Goal: Task Accomplishment & Management: Manage account settings

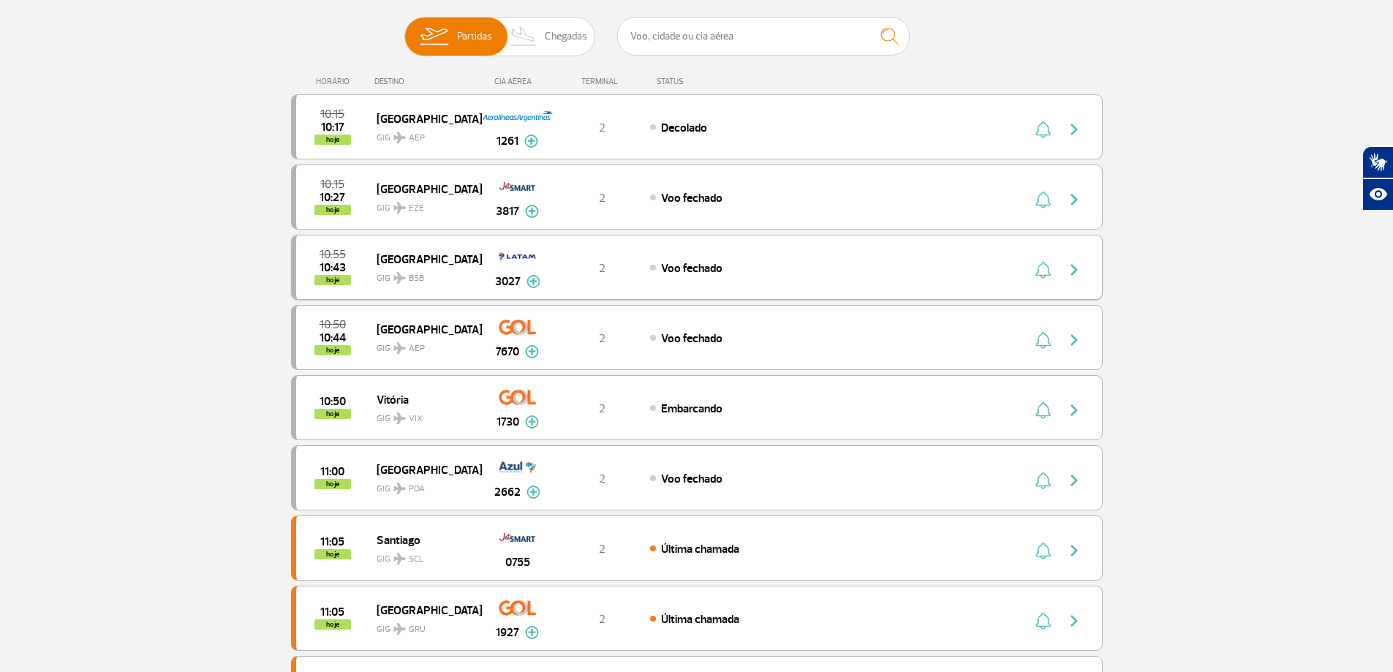
scroll to position [146, 0]
click at [1073, 271] on img "button" at bounding box center [1074, 269] width 18 height 18
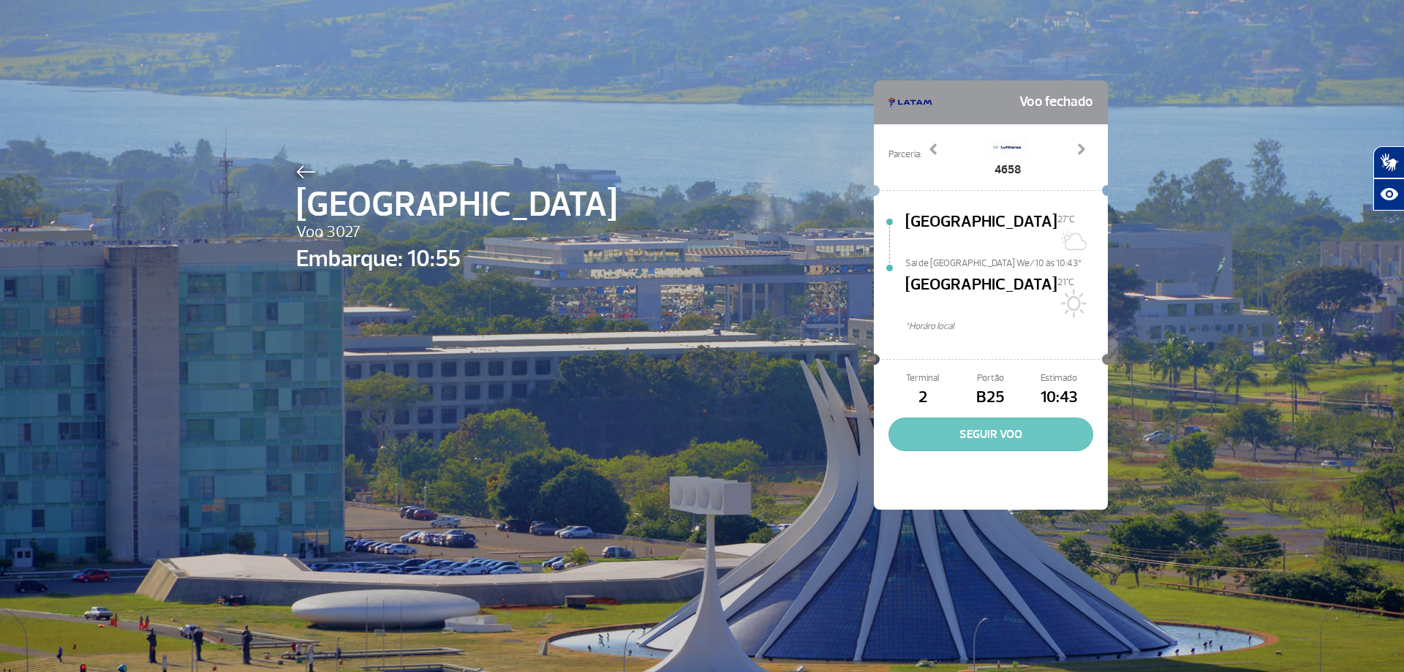
click at [976, 417] on button "SEGUIR VOO" at bounding box center [990, 434] width 205 height 34
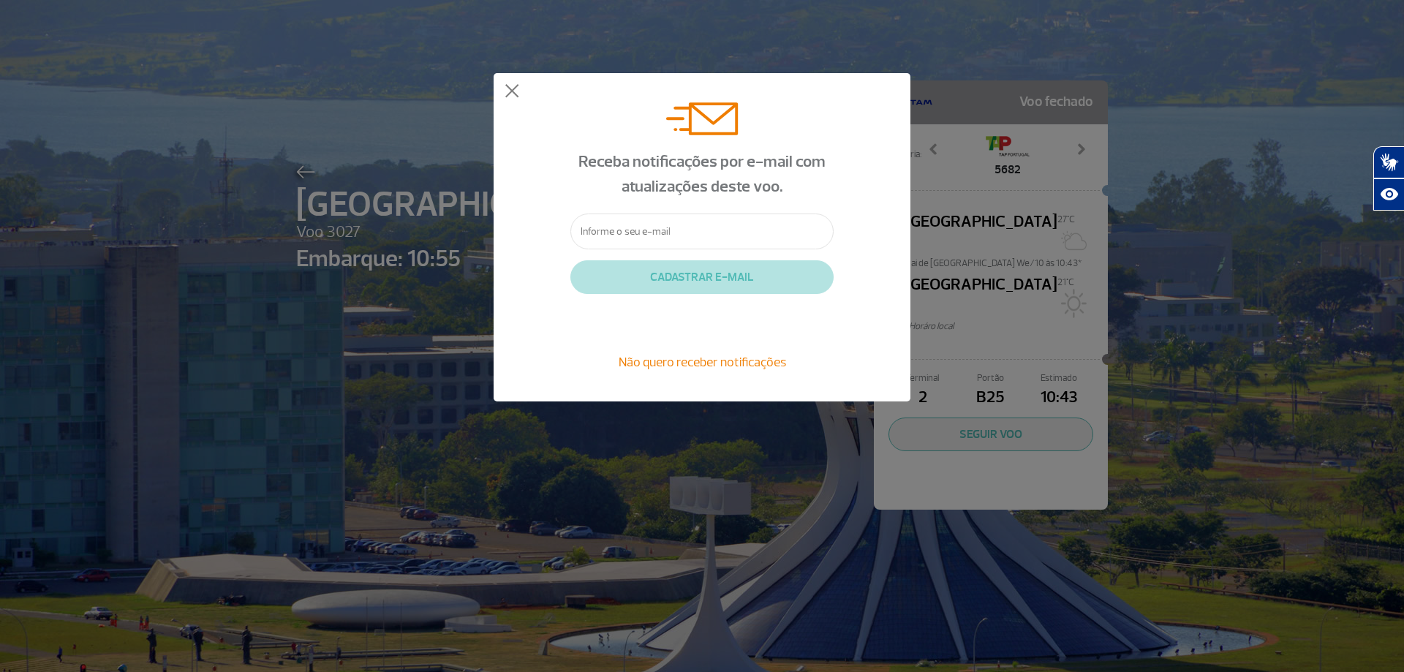
click at [664, 228] on input "text" at bounding box center [701, 231] width 263 height 36
type input "[EMAIL_ADDRESS][DOMAIN_NAME]"
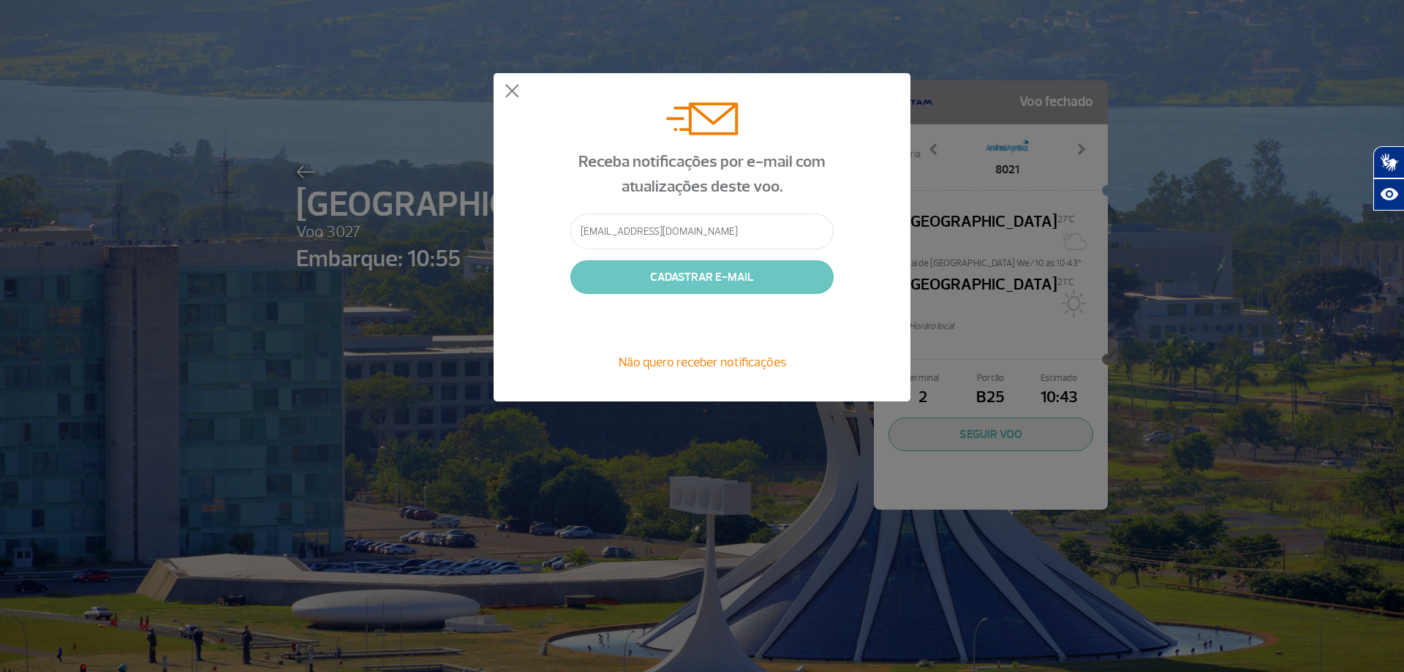
click at [695, 276] on button "CADASTRAR E-MAIL" at bounding box center [701, 277] width 263 height 34
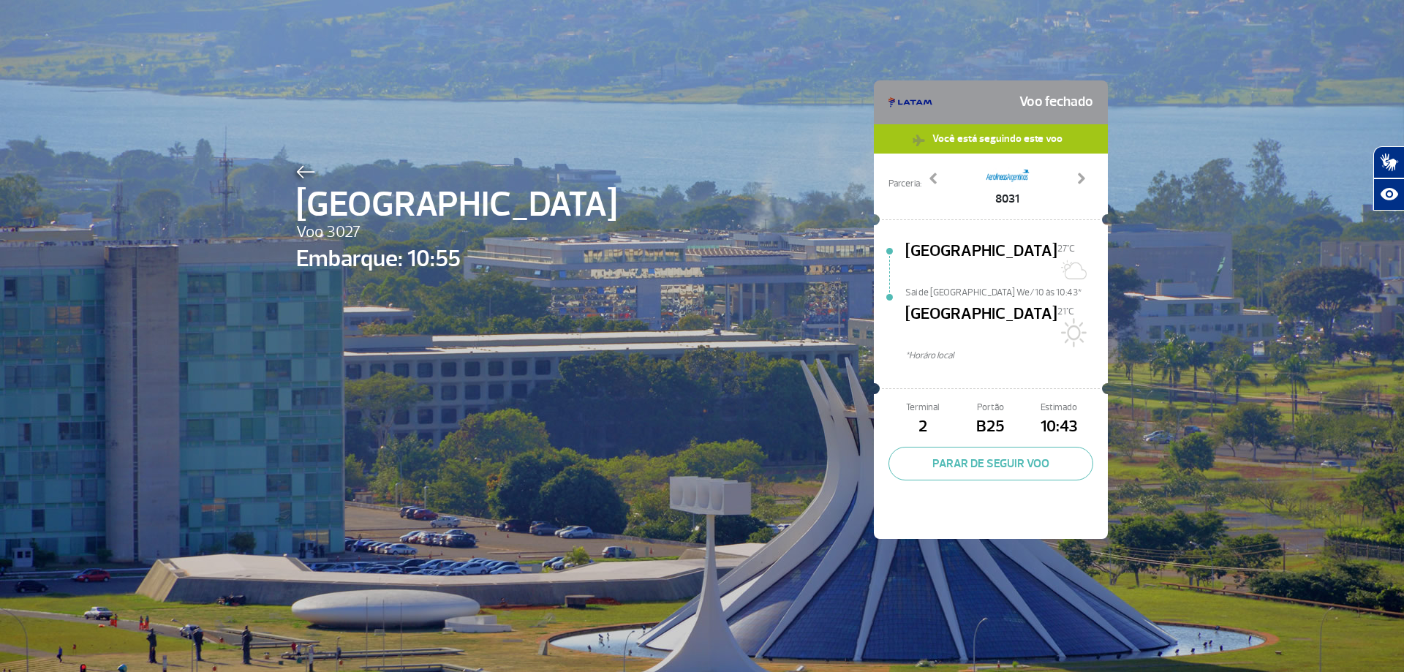
click at [309, 170] on img at bounding box center [305, 171] width 19 height 13
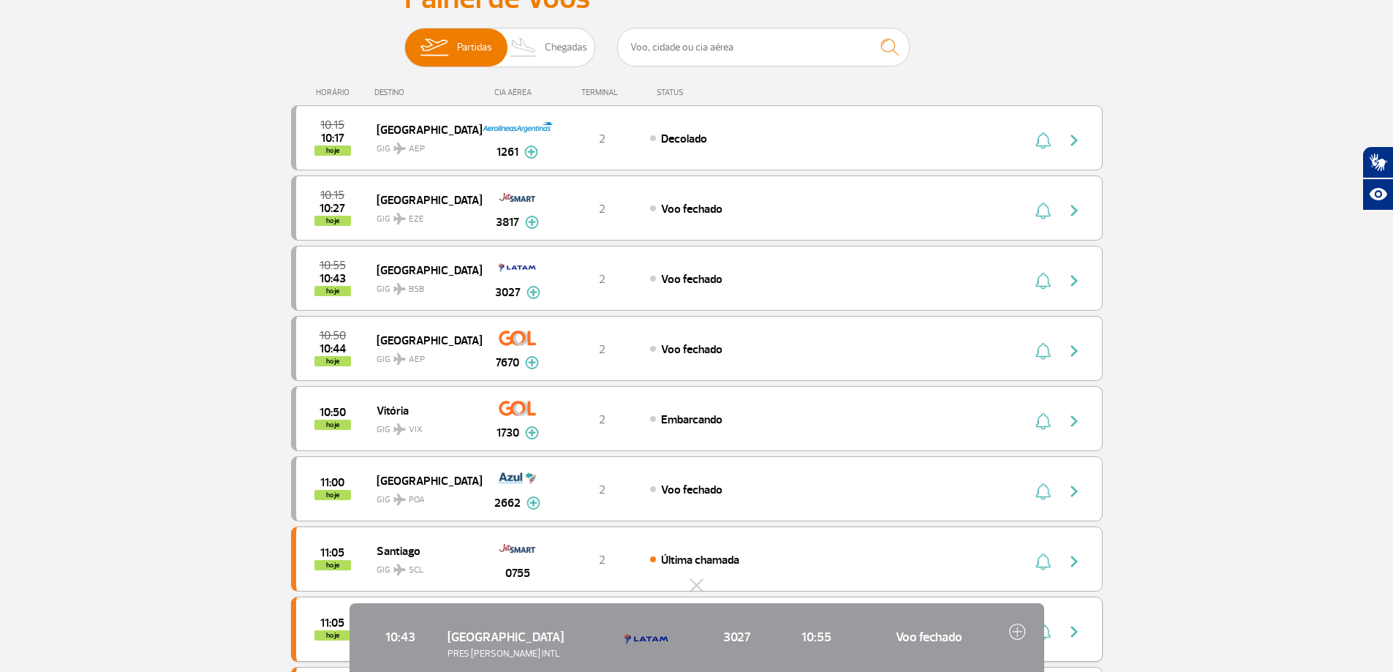
scroll to position [146, 0]
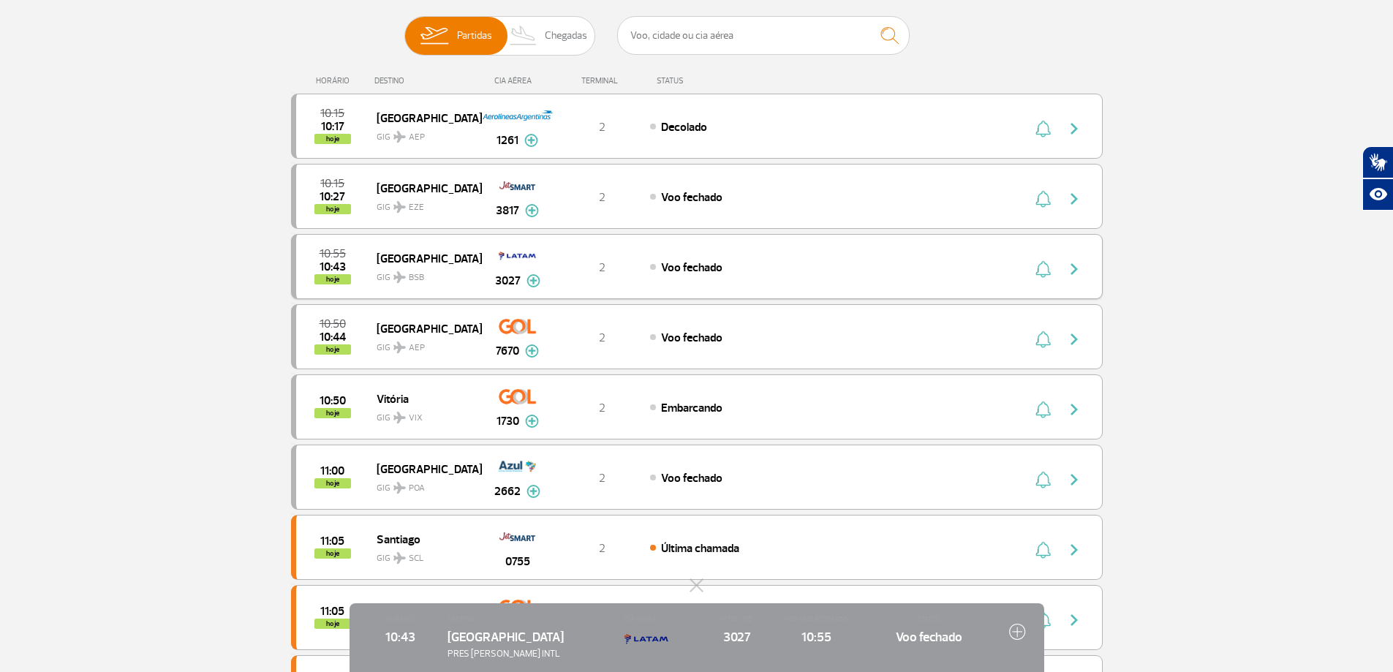
click at [1078, 267] on img "button" at bounding box center [1074, 269] width 18 height 18
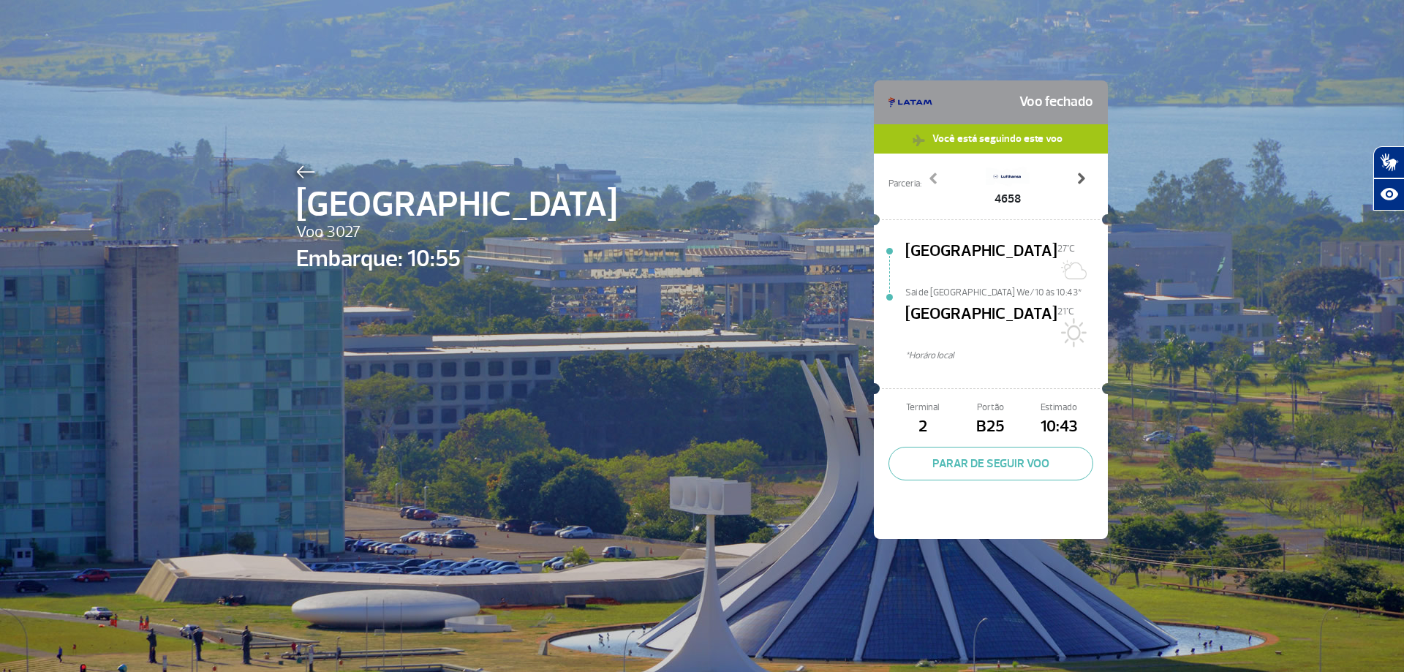
click at [1073, 178] on span at bounding box center [1080, 178] width 15 height 15
